Goal: Obtain resource: Download file/media

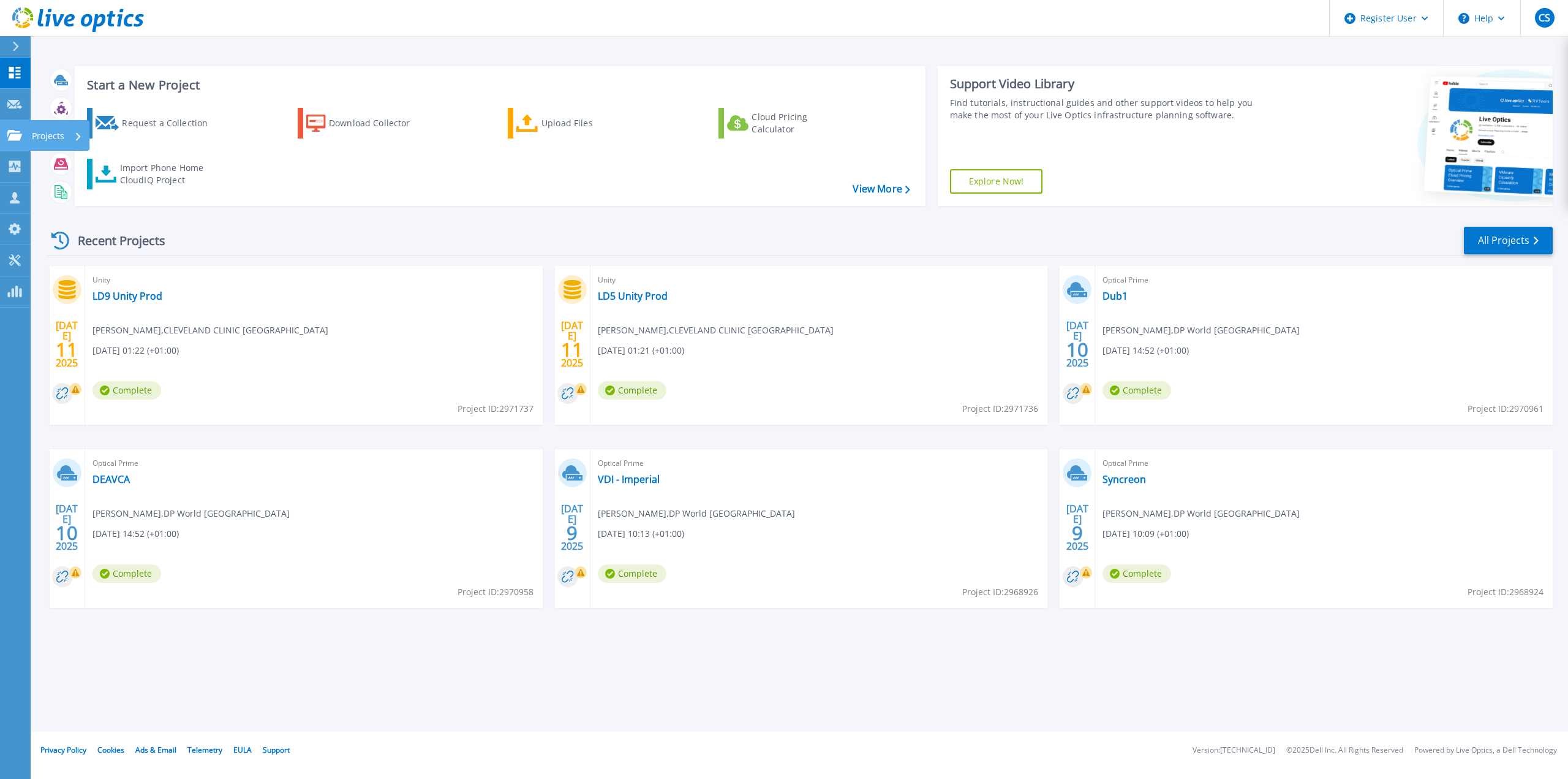
click at [12, 139] on icon at bounding box center [15, 135] width 15 height 11
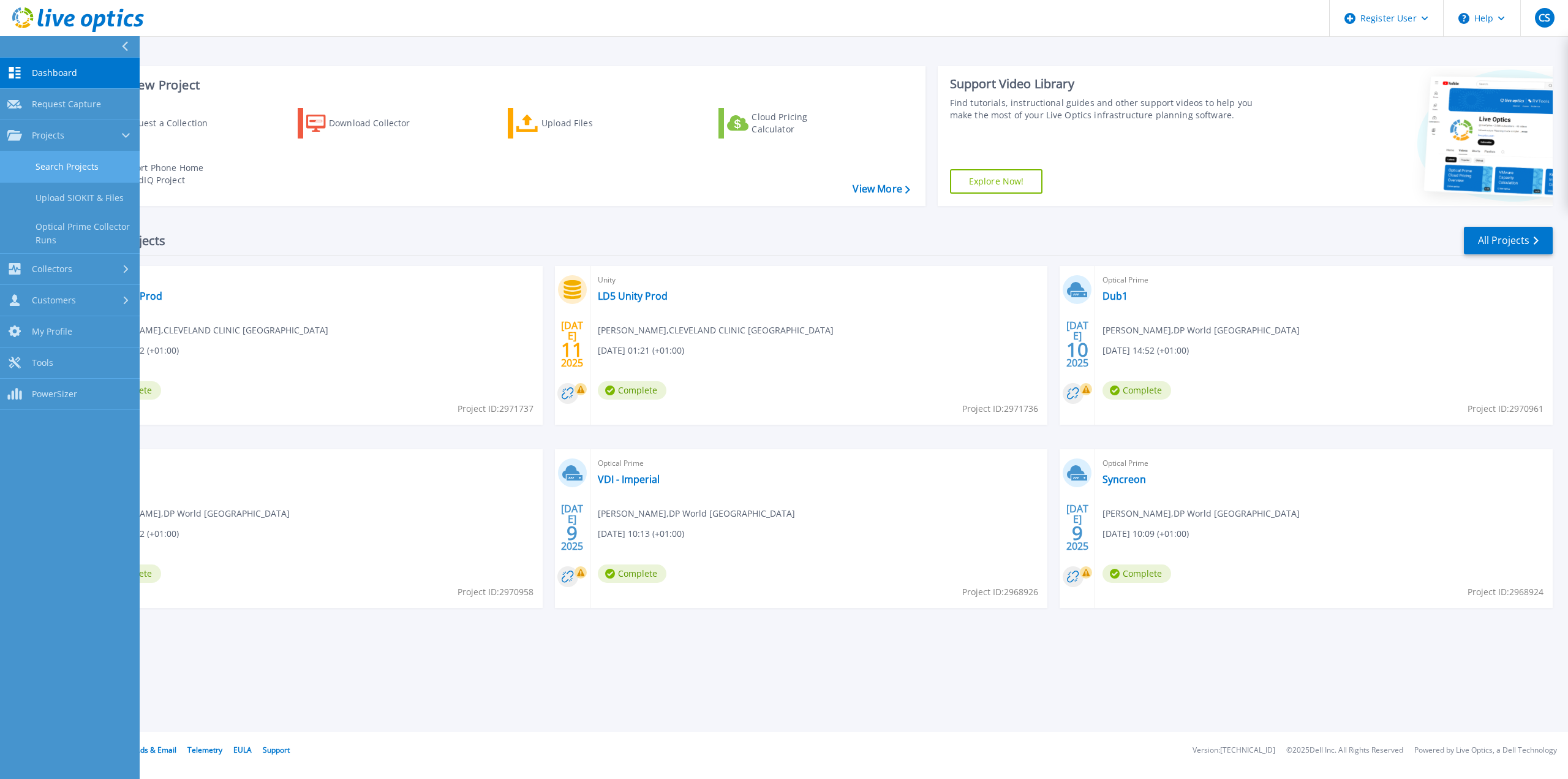
click at [64, 162] on link "Search Projects" at bounding box center [70, 167] width 140 height 31
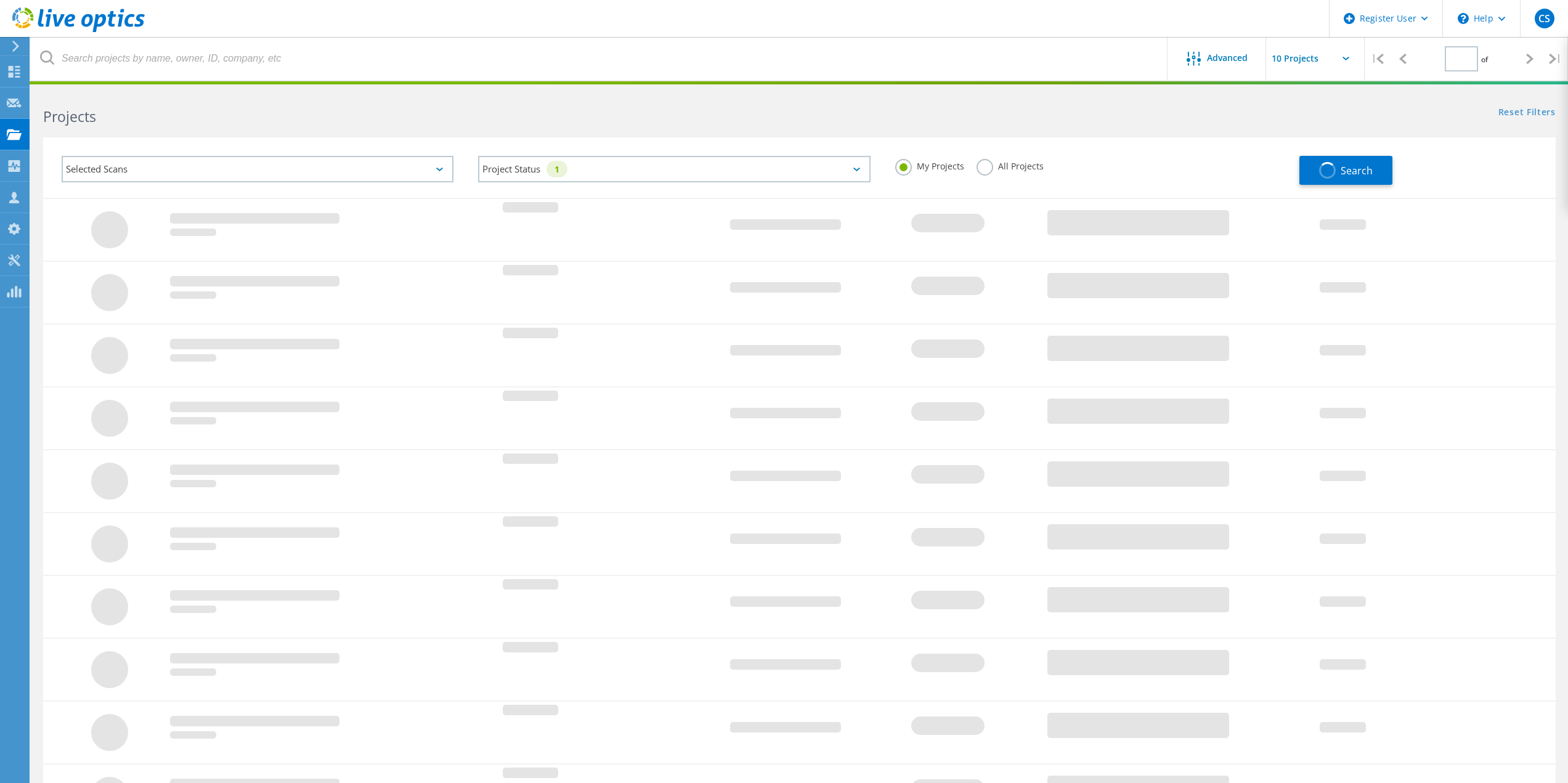
type input "1"
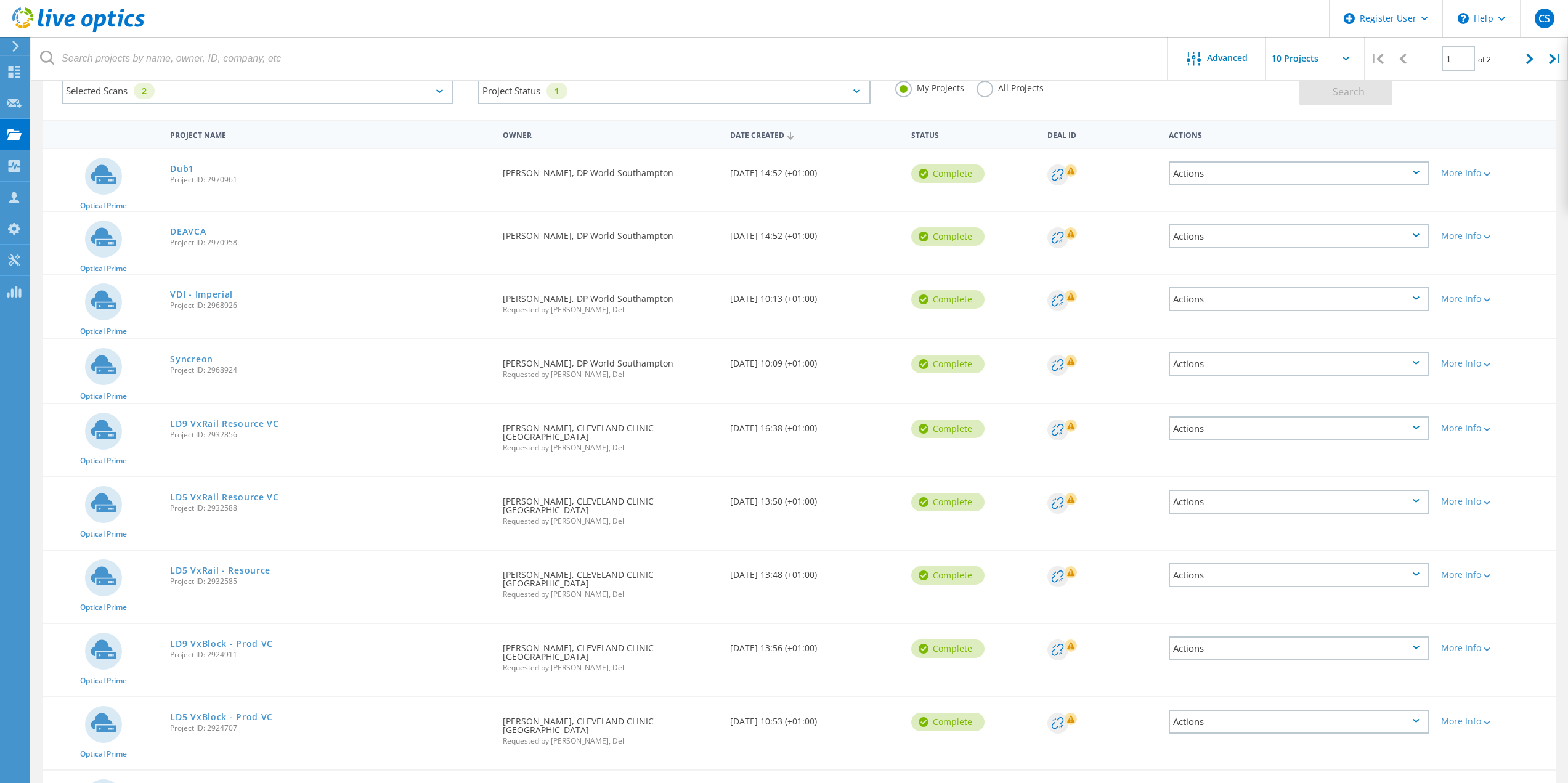
scroll to position [123, 0]
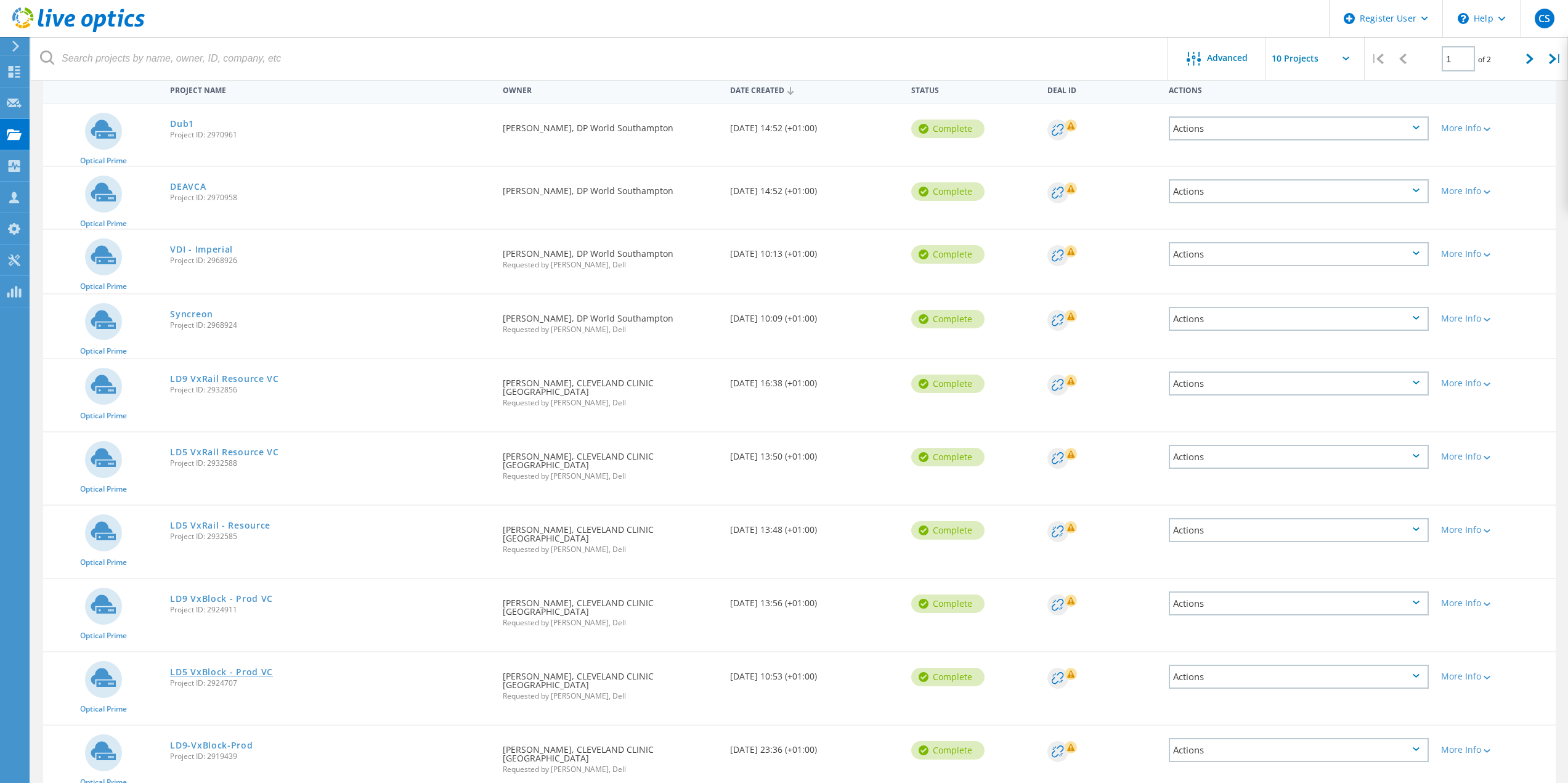
click at [250, 668] on link "LD5 VxBlock - Prod VC" at bounding box center [221, 672] width 103 height 9
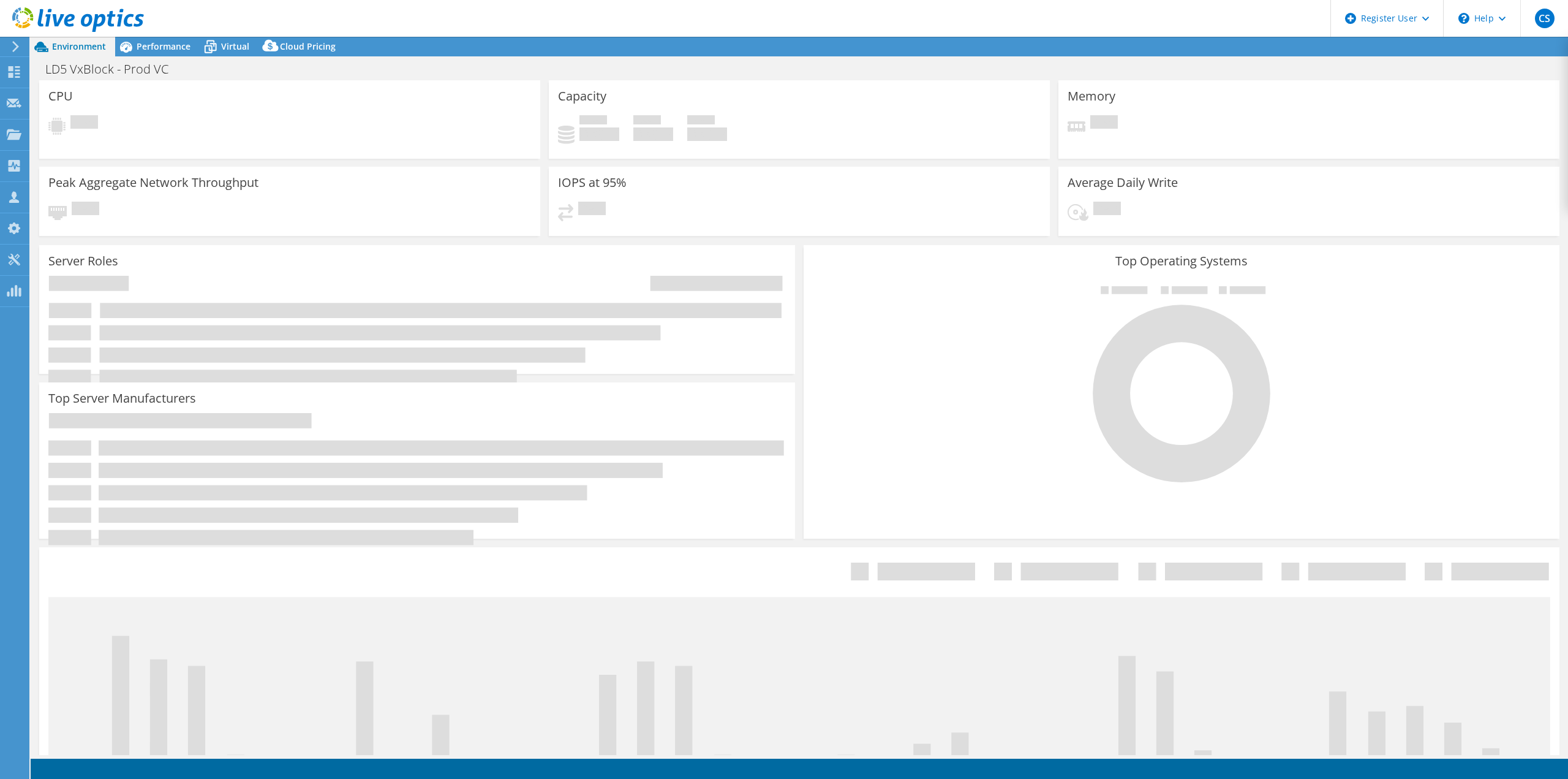
select select "USD"
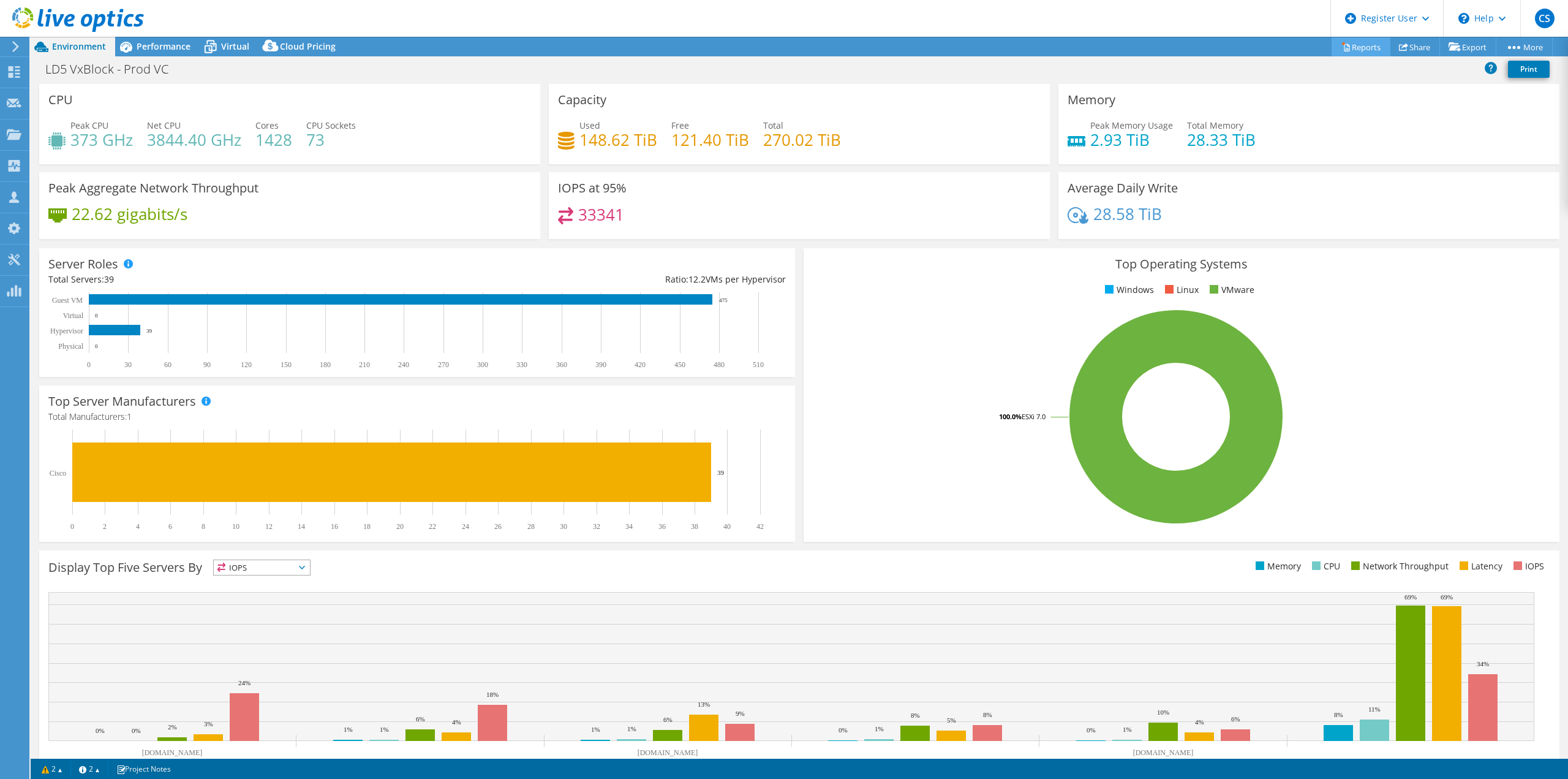
click at [1360, 47] on link "Reports" at bounding box center [1360, 48] width 59 height 19
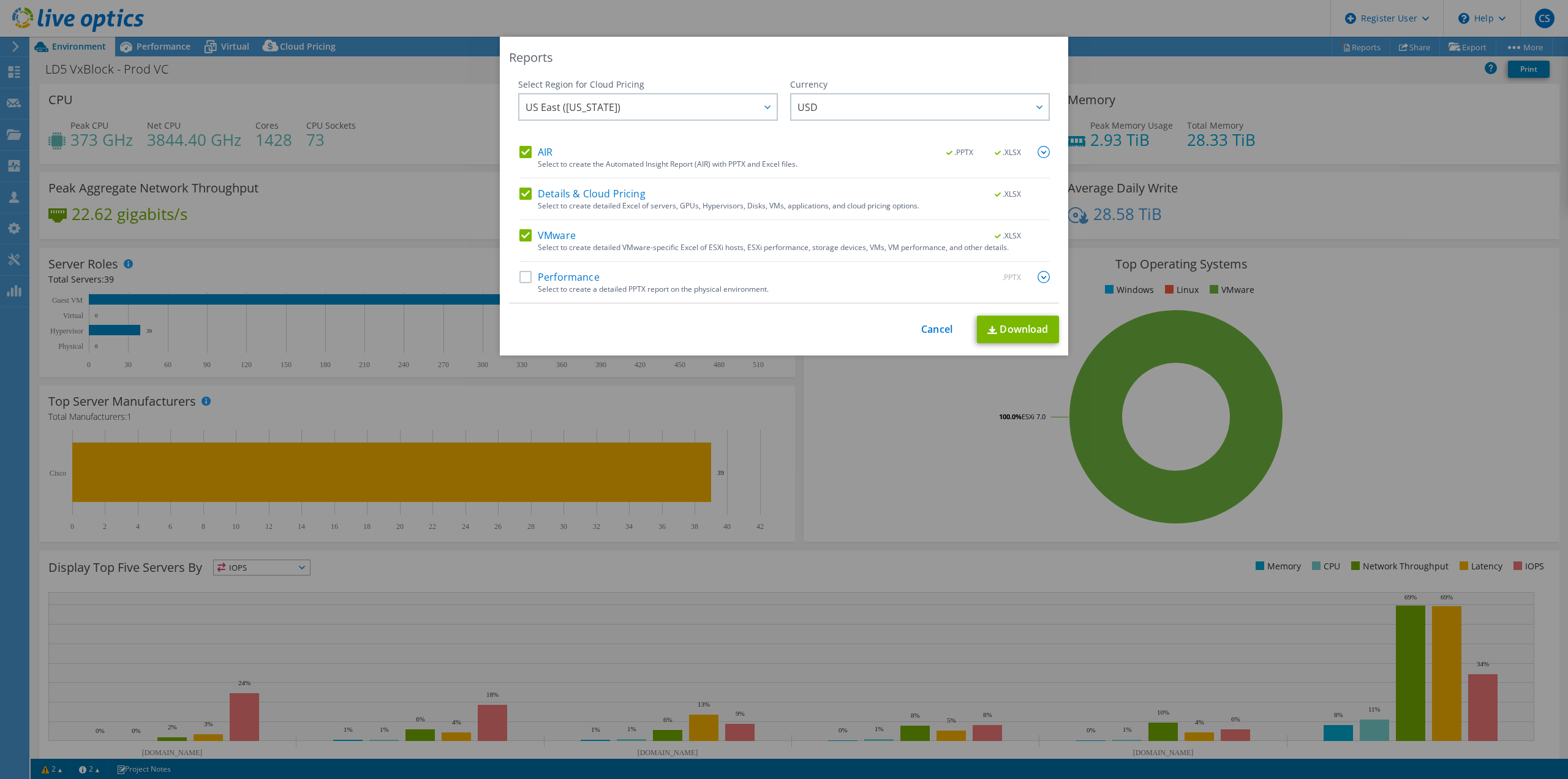
click at [525, 192] on label "Details & Cloud Pricing" at bounding box center [583, 193] width 126 height 13
click at [0, 0] on input "Details & Cloud Pricing" at bounding box center [0, 0] width 0 height 0
click at [521, 234] on label "VMware" at bounding box center [548, 235] width 56 height 13
click at [0, 0] on input "VMware" at bounding box center [0, 0] width 0 height 0
click at [1039, 154] on img at bounding box center [1043, 151] width 13 height 13
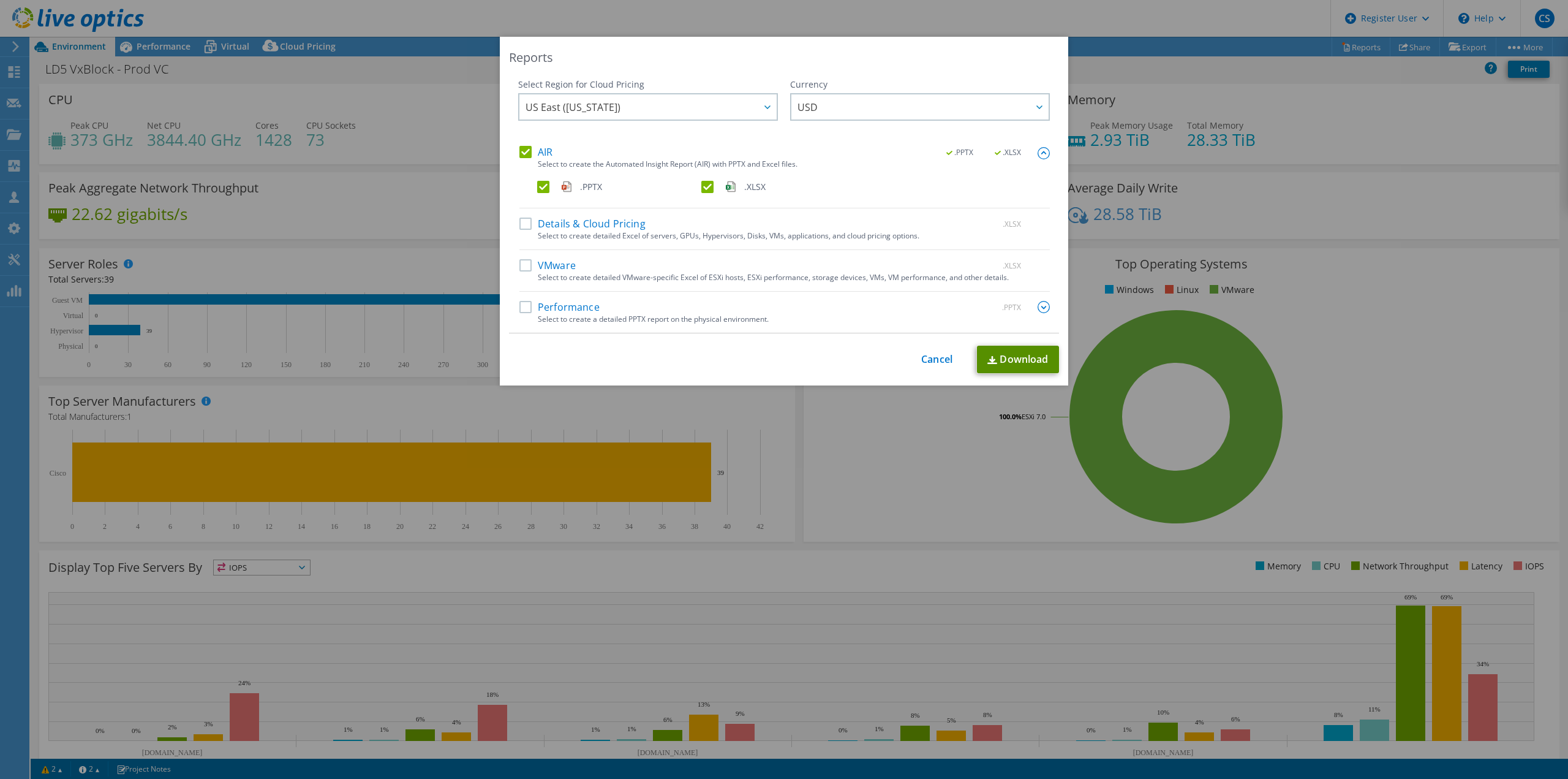
click at [1011, 359] on link "Download" at bounding box center [1018, 359] width 82 height 27
